Goal: Task Accomplishment & Management: Use online tool/utility

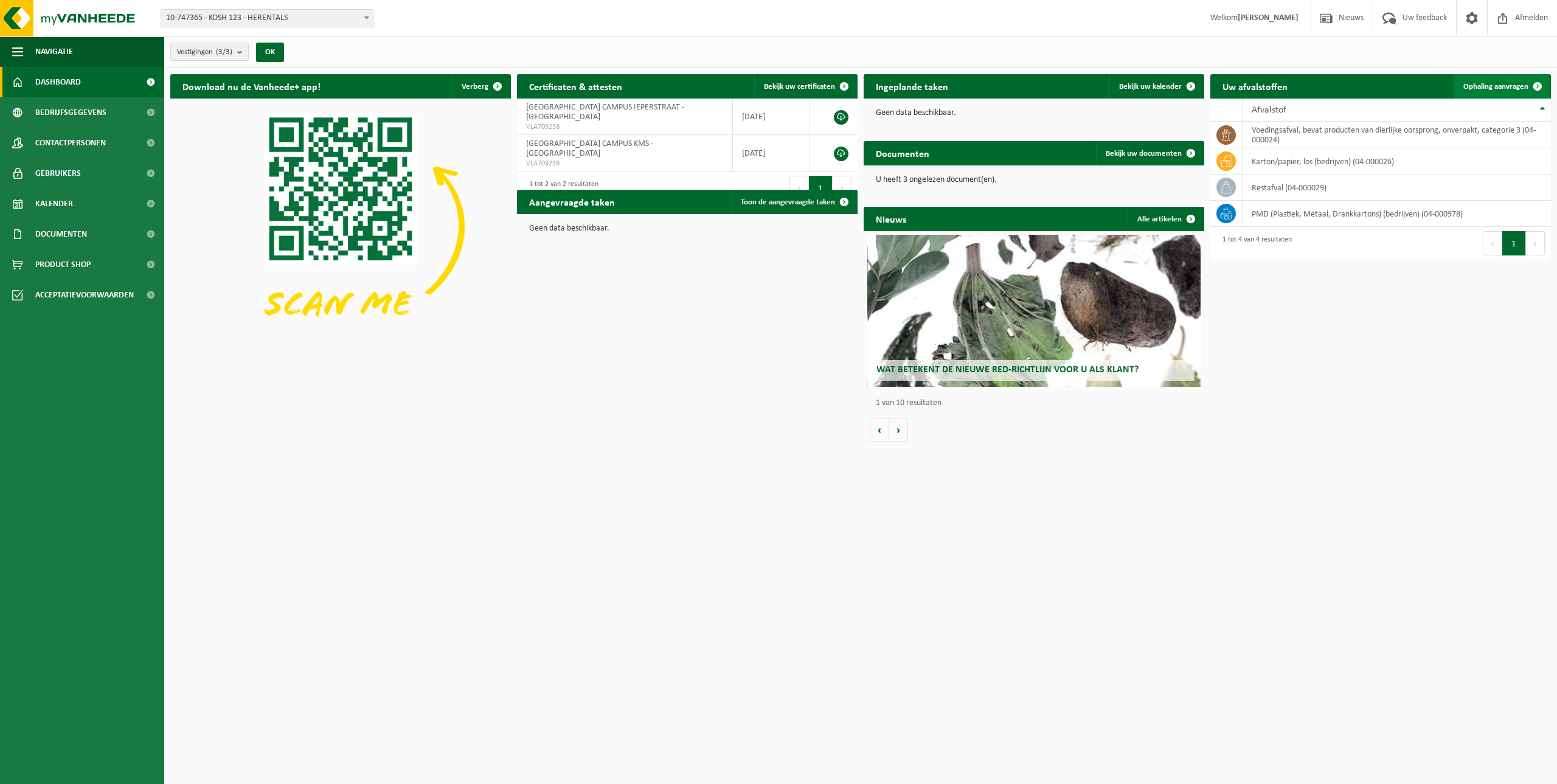
click at [1518, 88] on span "Ophaling aanvragen" at bounding box center [1496, 86] width 65 height 8
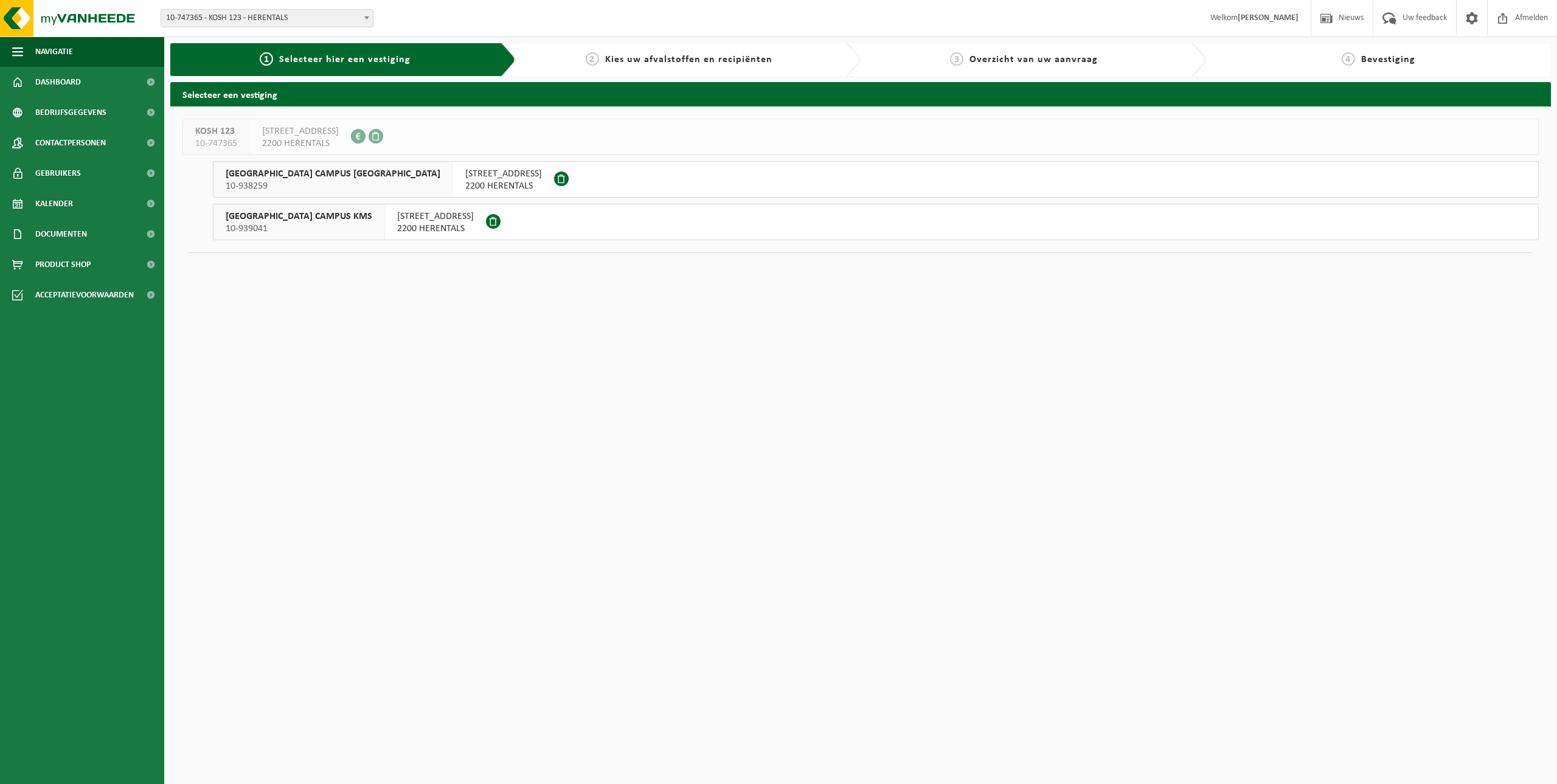
click at [398, 222] on span "SCHEPPERSSTRAAT 9" at bounding box center [436, 216] width 77 height 12
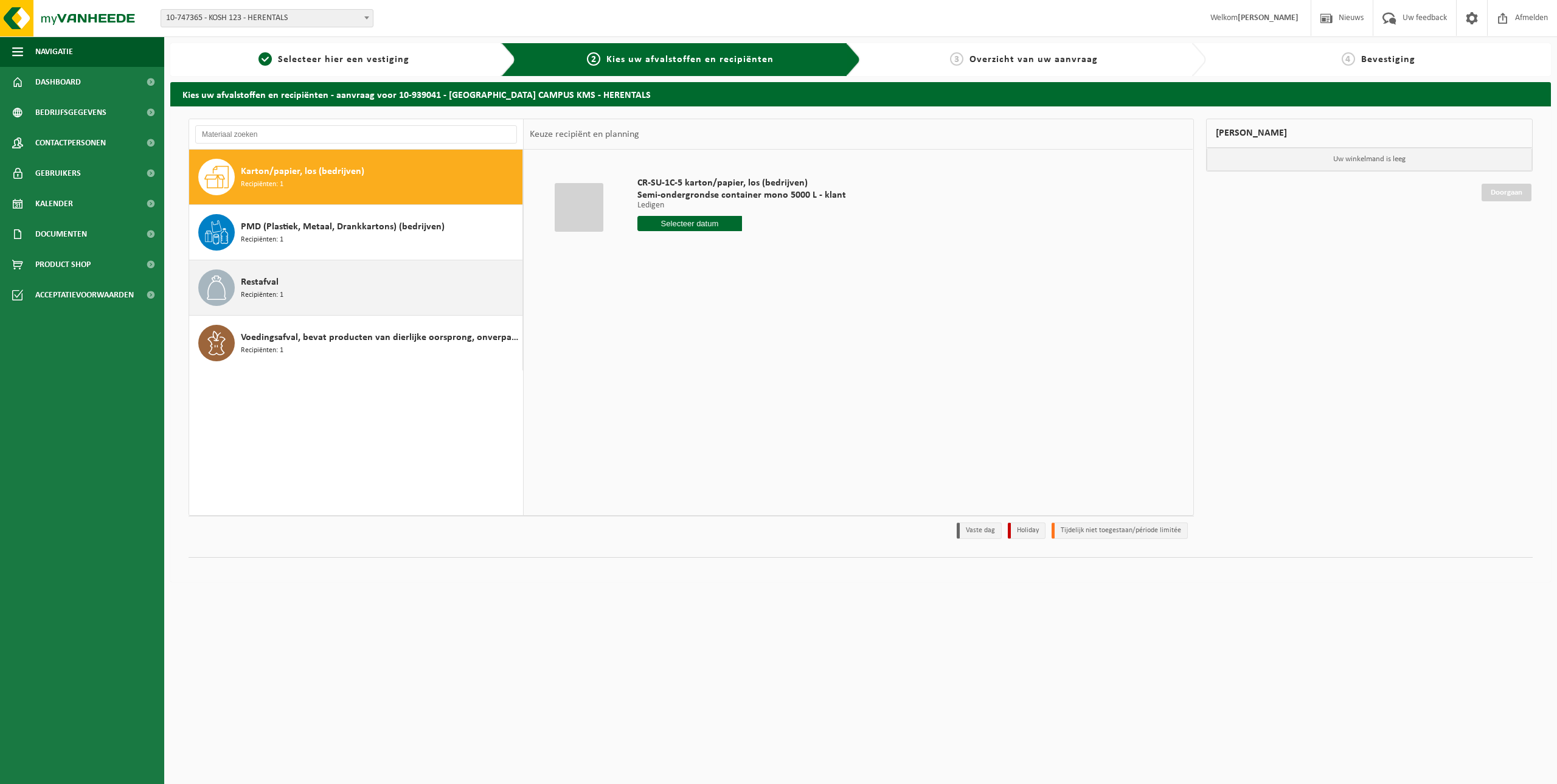
click at [242, 284] on span "Restafval" at bounding box center [260, 282] width 38 height 14
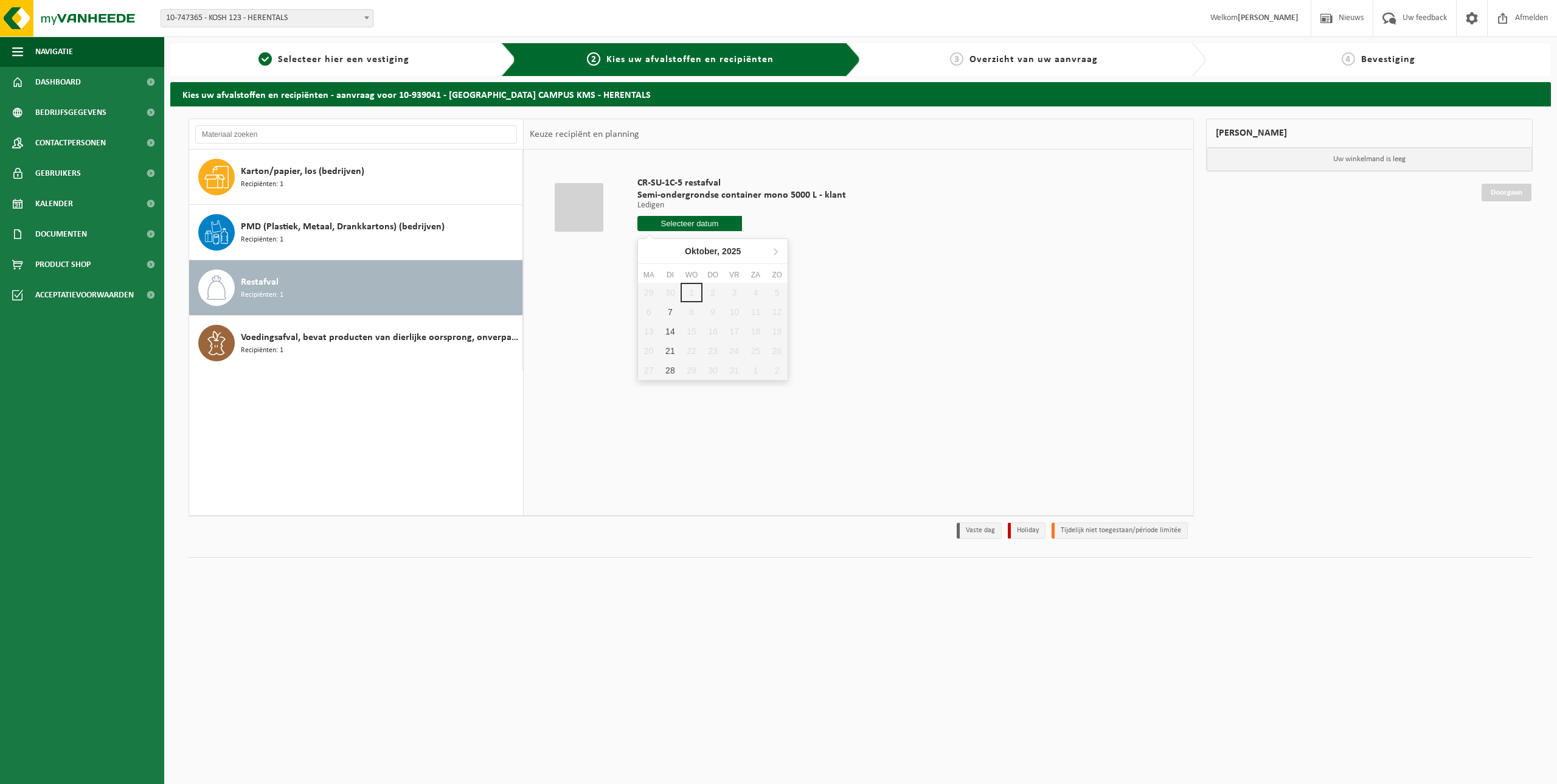
click at [685, 224] on input "text" at bounding box center [689, 223] width 105 height 15
click at [671, 311] on div "7" at bounding box center [670, 312] width 21 height 19
type input "Van 2025-10-07"
click at [679, 270] on button "In winkelmand" at bounding box center [672, 270] width 67 height 19
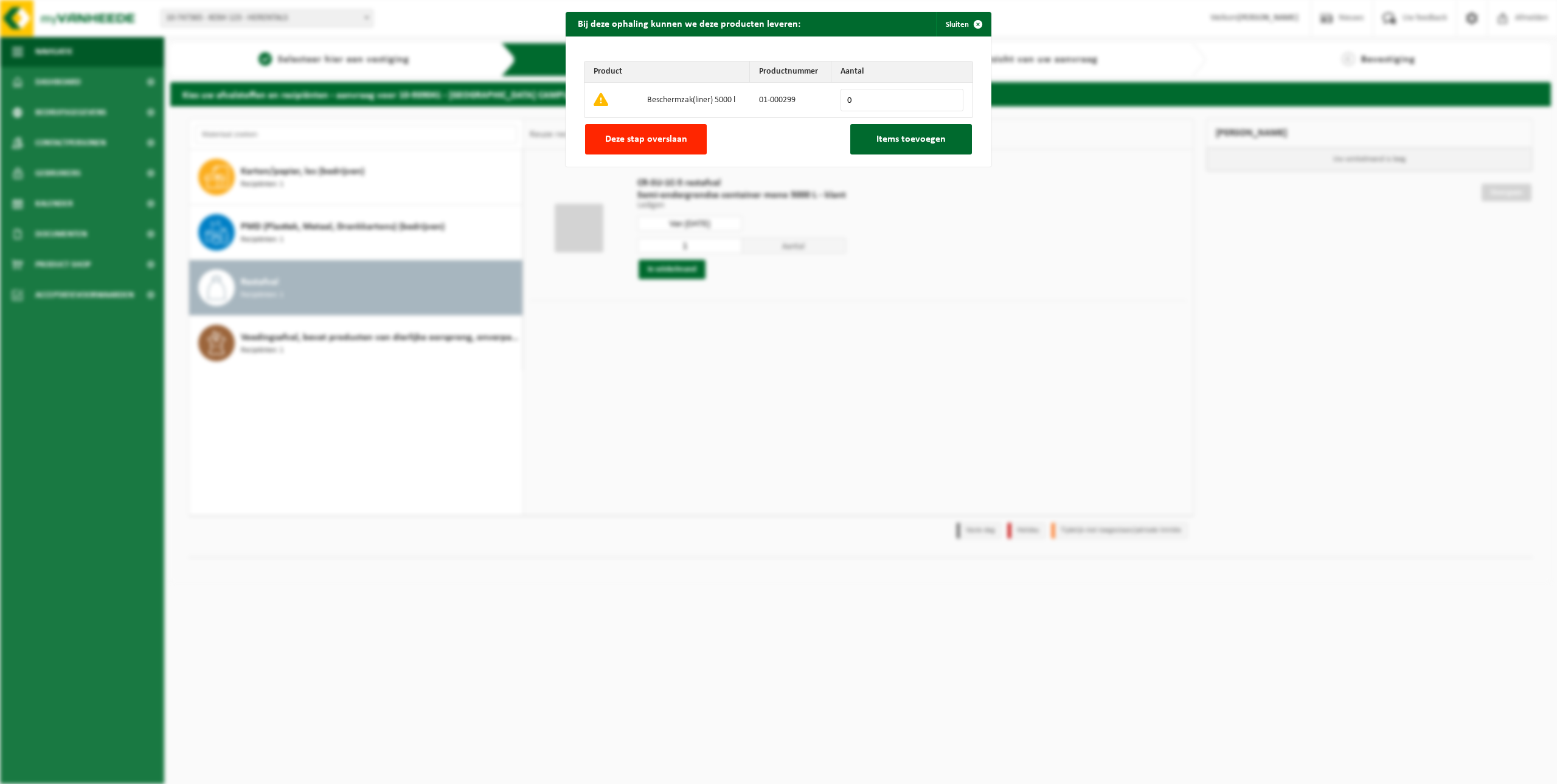
click at [860, 96] on input "0" at bounding box center [902, 100] width 123 height 23
type input "1"
click at [948, 97] on input "1" at bounding box center [902, 100] width 123 height 23
click at [915, 136] on span "Items toevoegen" at bounding box center [911, 139] width 70 height 10
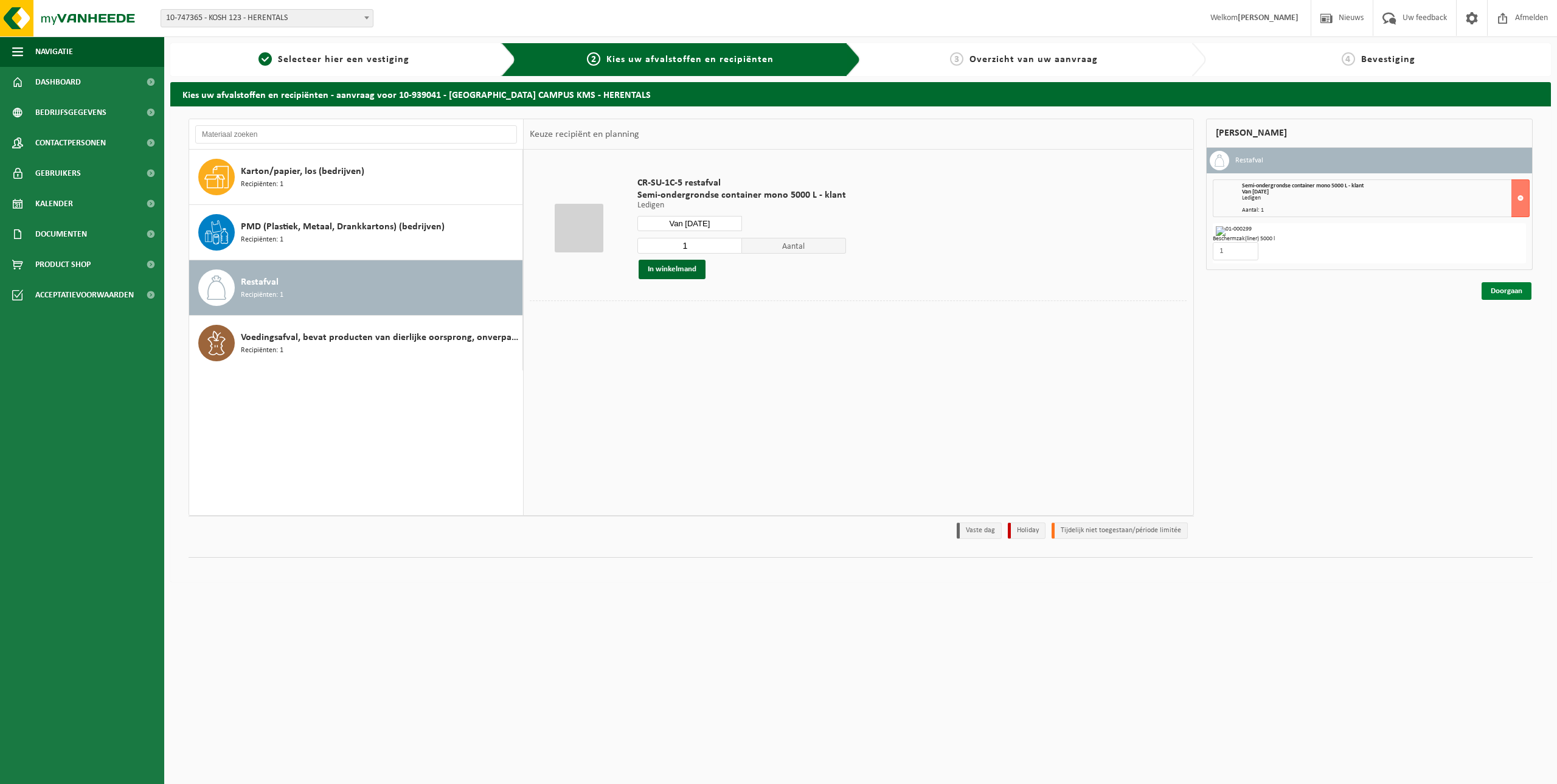
click at [1508, 287] on link "Doorgaan" at bounding box center [1506, 291] width 50 height 18
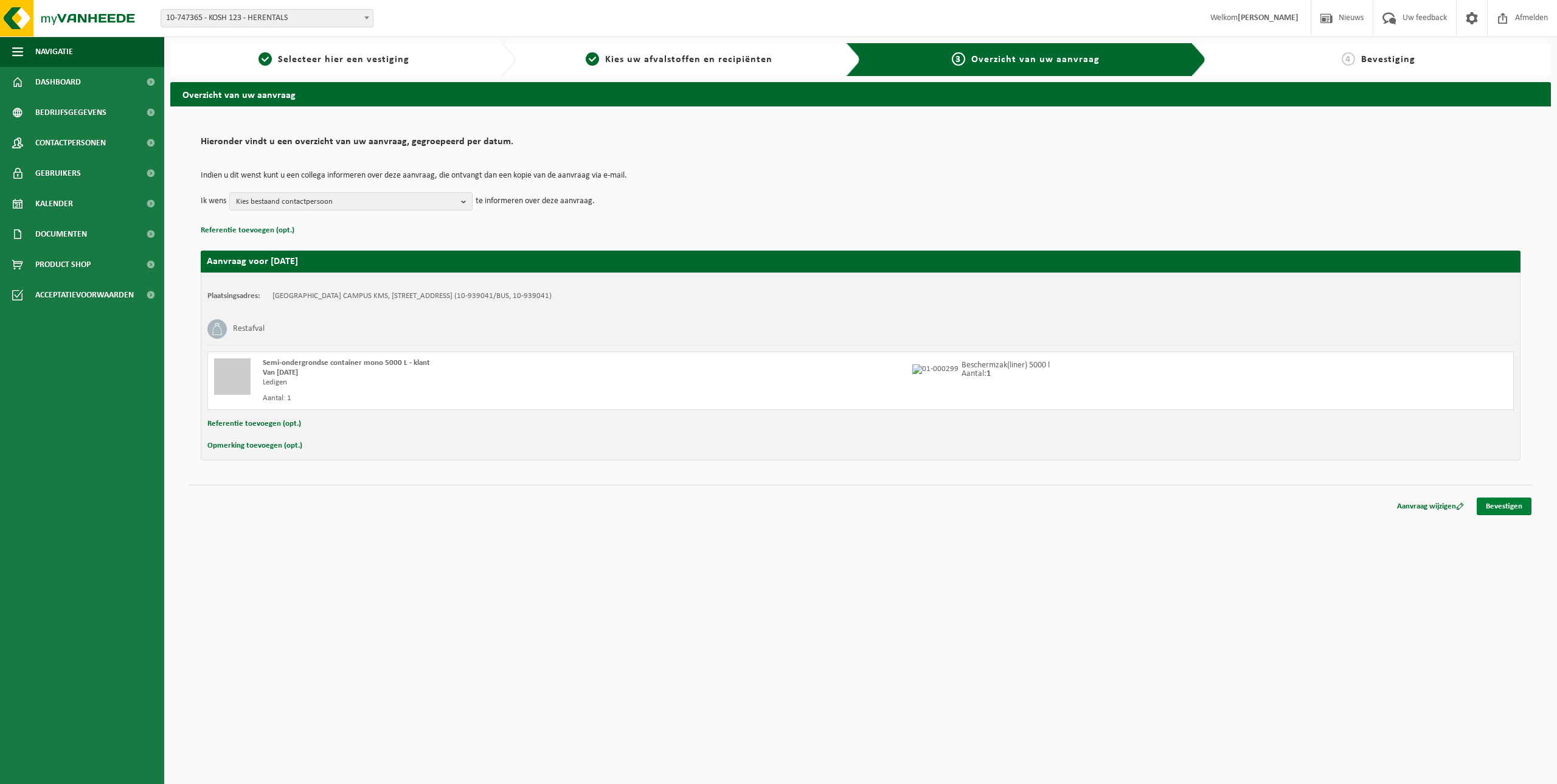
click at [1512, 506] on link "Bevestigen" at bounding box center [1504, 506] width 55 height 18
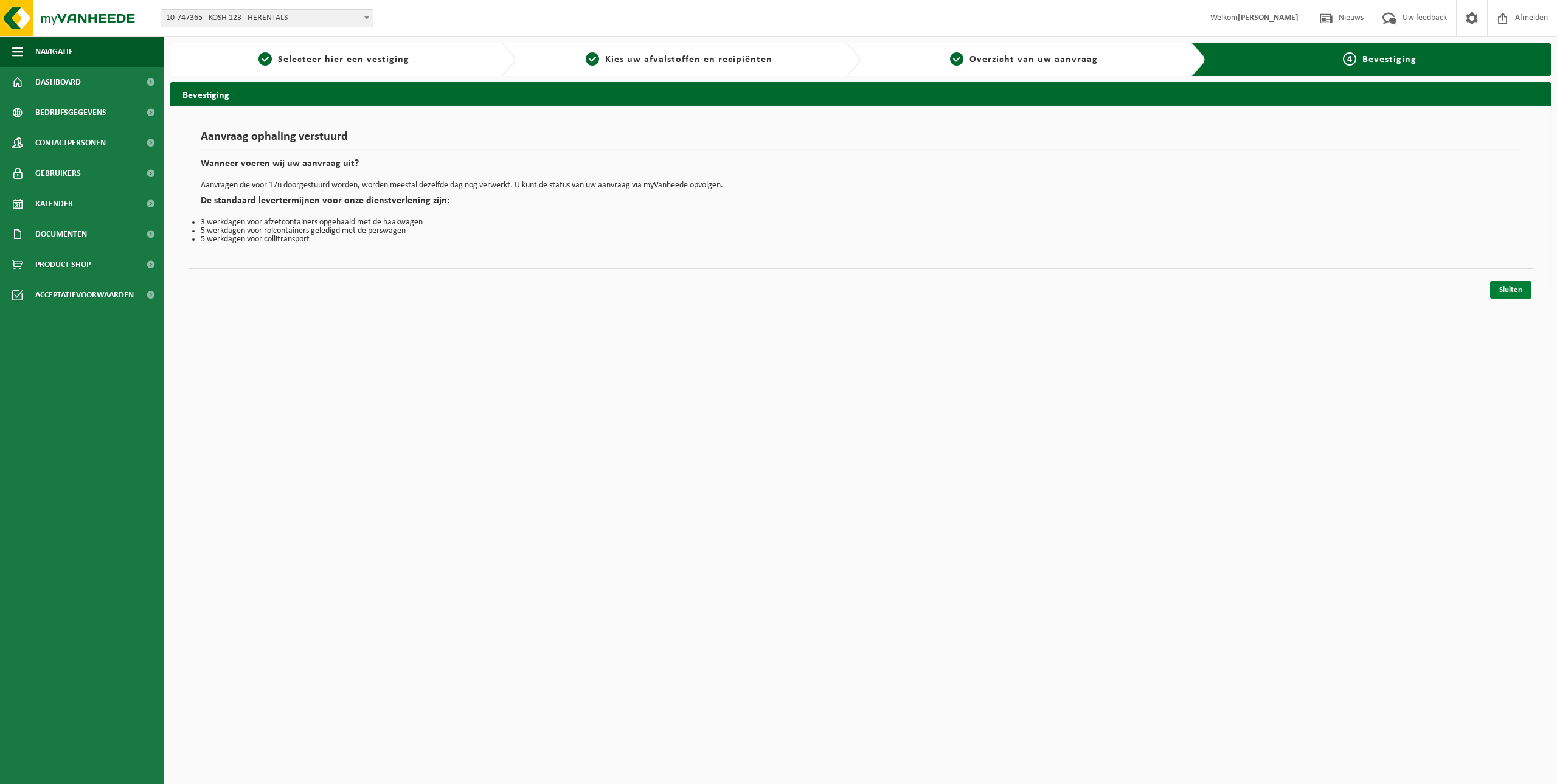
click at [1514, 287] on link "Sluiten" at bounding box center [1511, 290] width 42 height 18
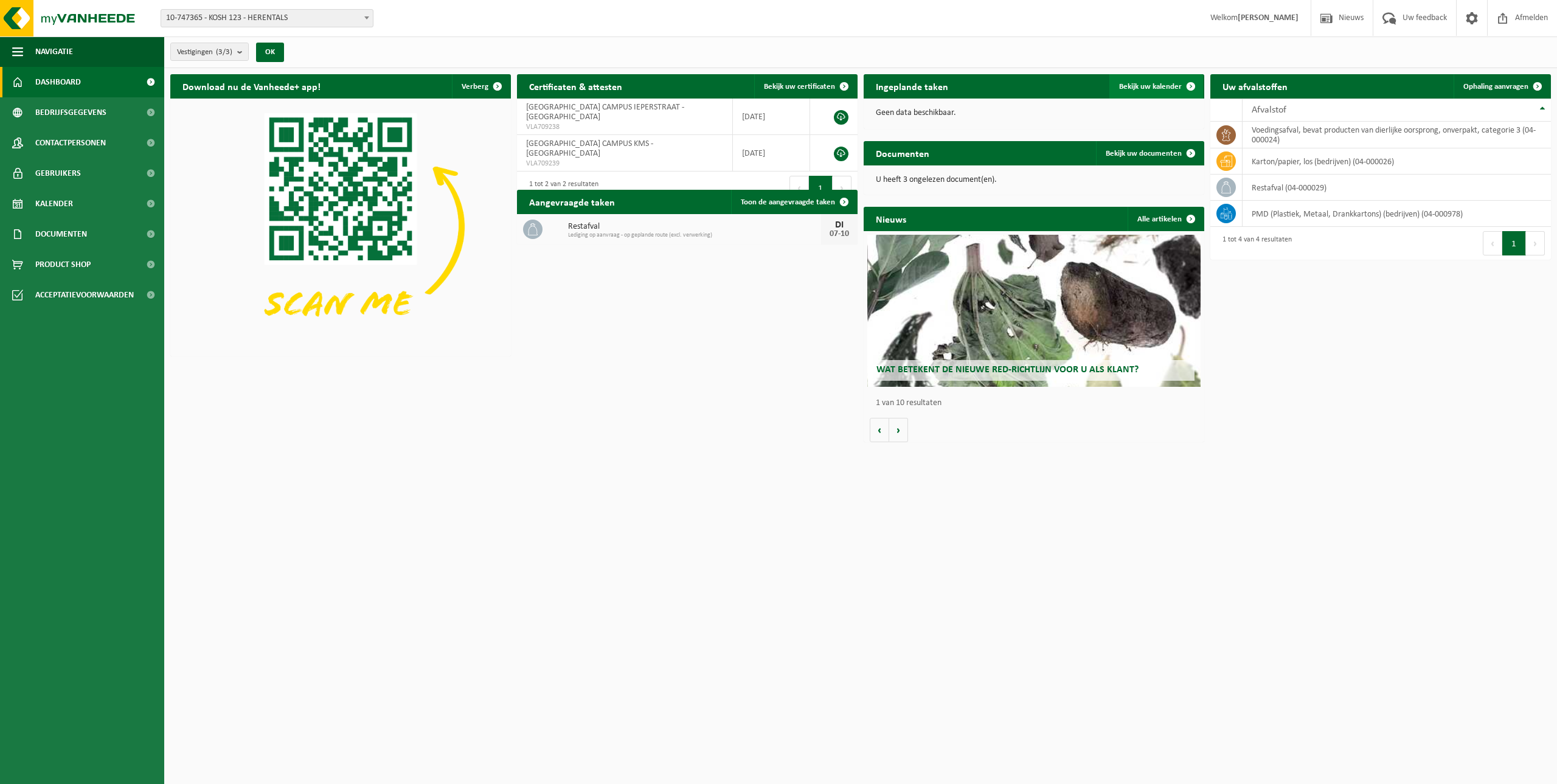
click at [1166, 84] on span "Bekijk uw kalender" at bounding box center [1150, 86] width 62 height 8
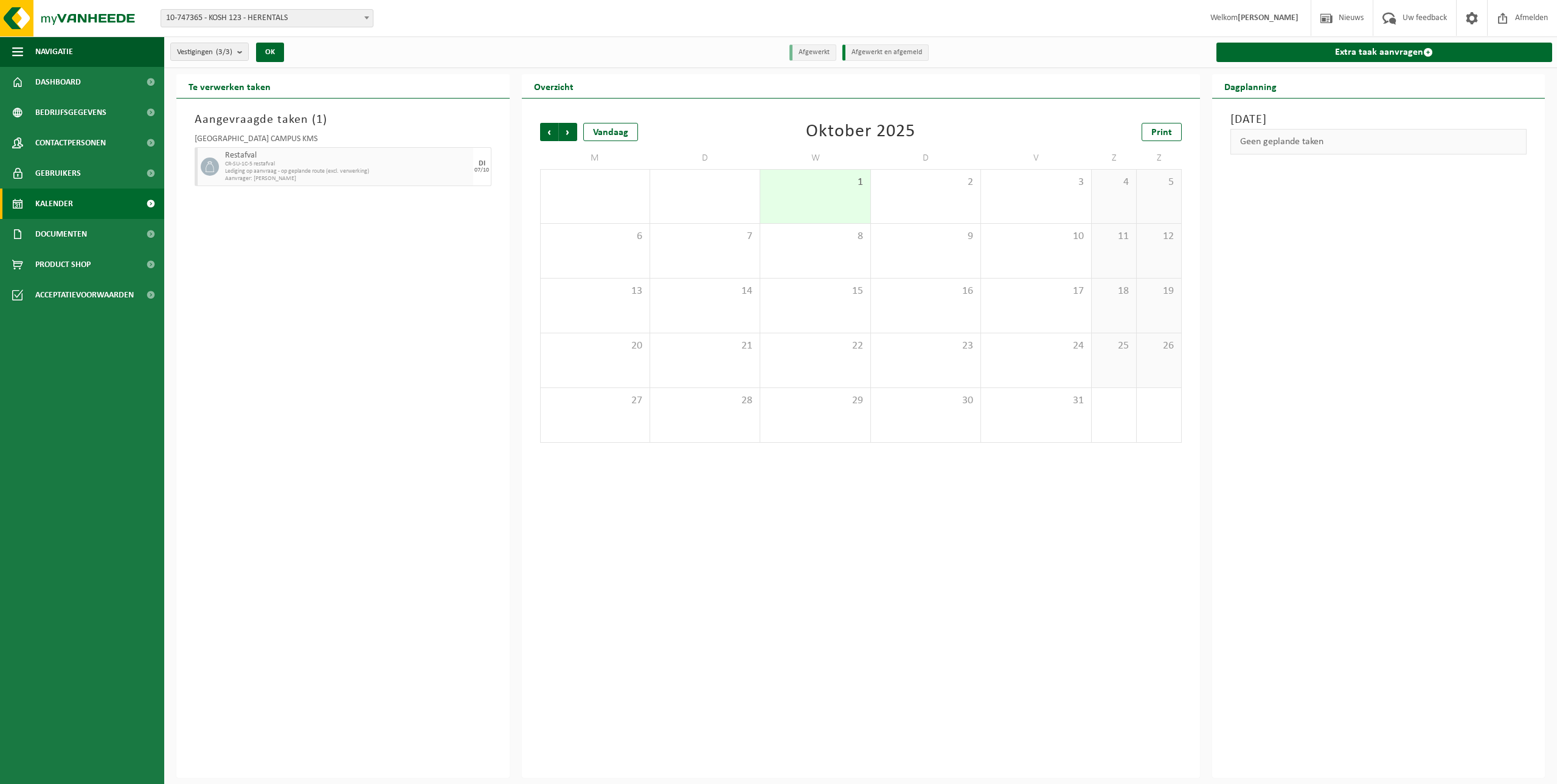
click at [687, 195] on div "30" at bounding box center [705, 196] width 110 height 53
click at [548, 132] on span "Vorige" at bounding box center [550, 132] width 18 height 18
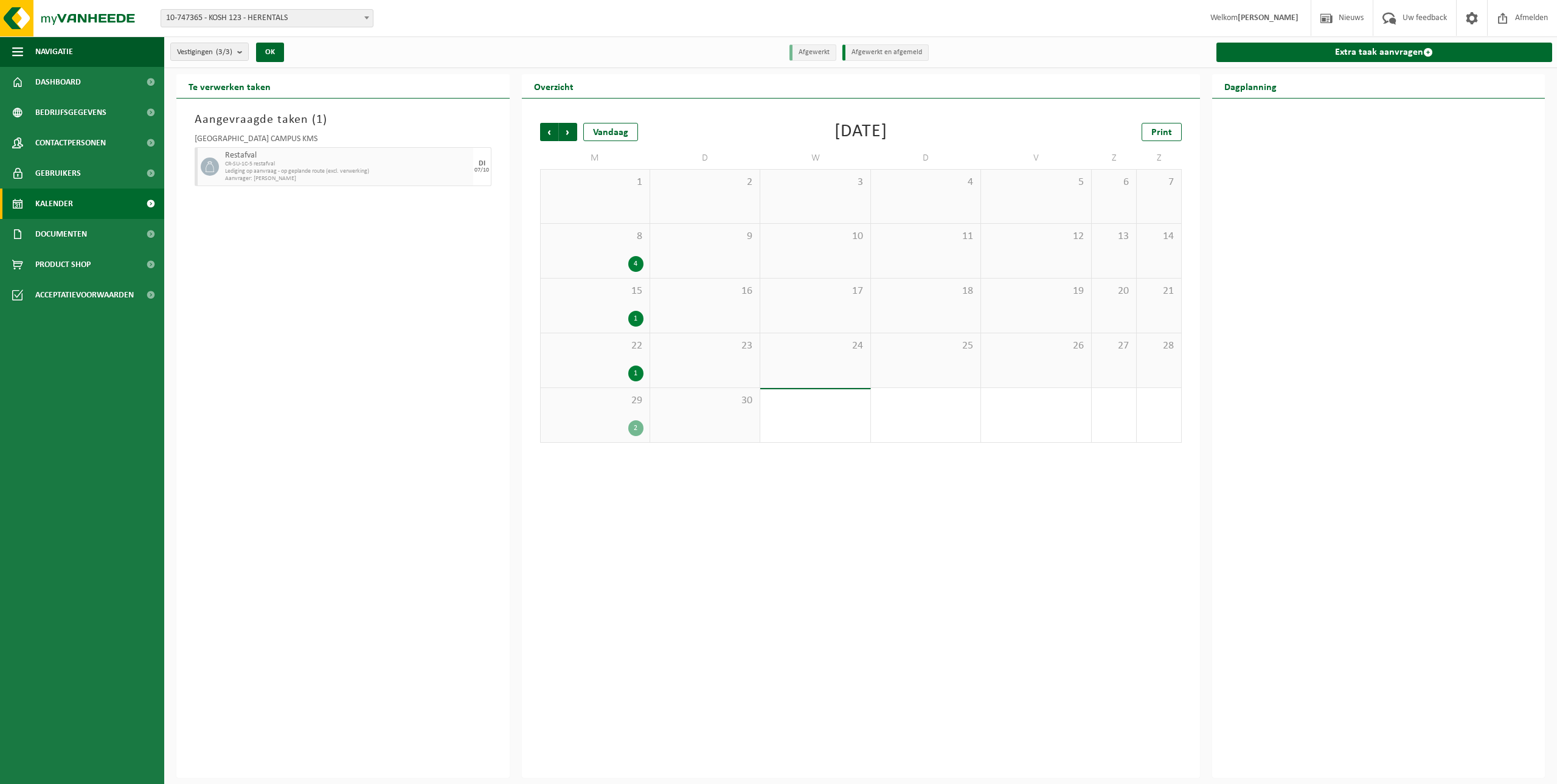
click at [694, 406] on span "30" at bounding box center [705, 401] width 97 height 14
click at [630, 419] on div "29 2" at bounding box center [596, 414] width 109 height 54
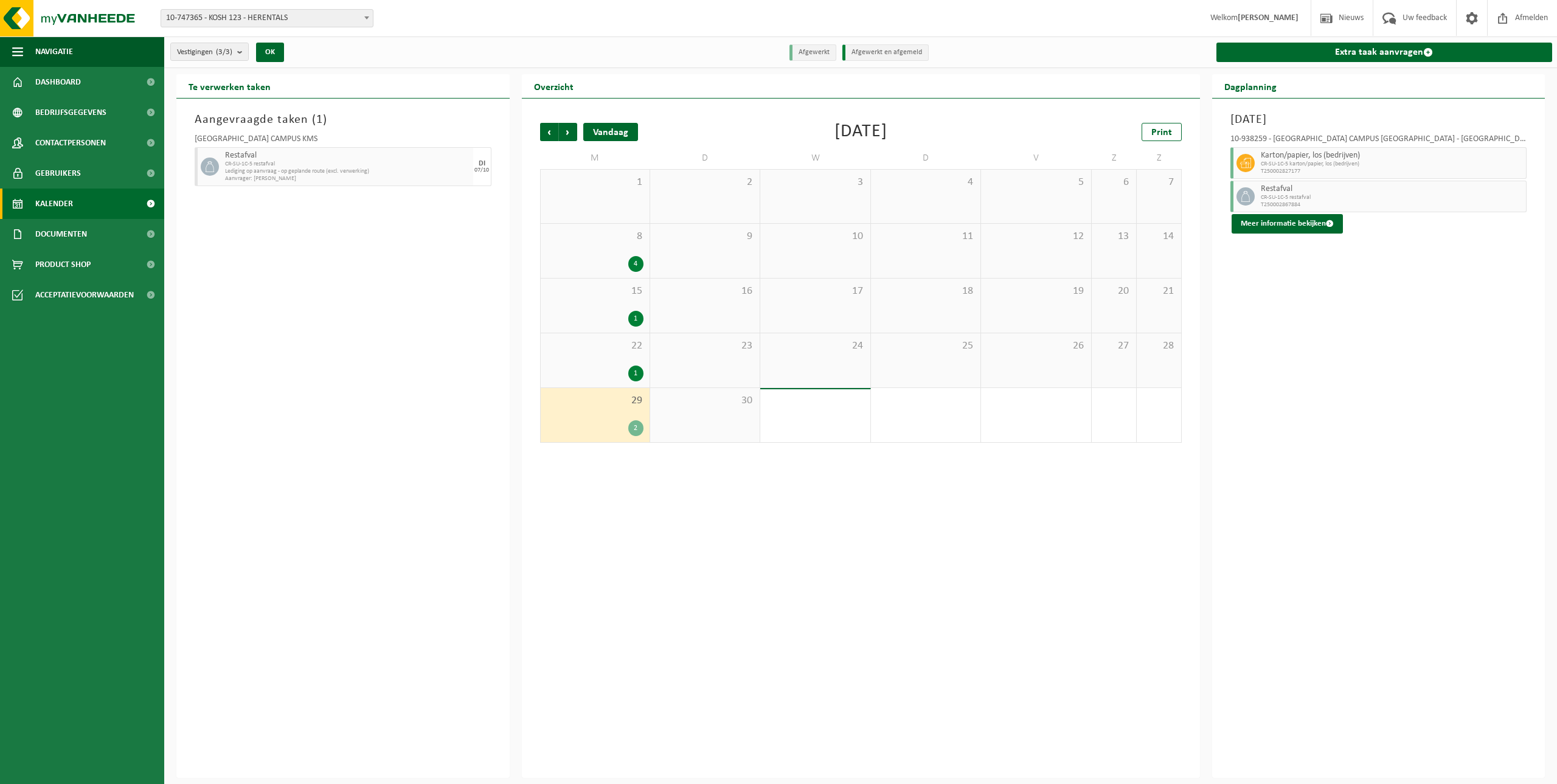
click at [602, 129] on div "Vandaag" at bounding box center [611, 132] width 55 height 18
